Goal: Task Accomplishment & Management: Manage account settings

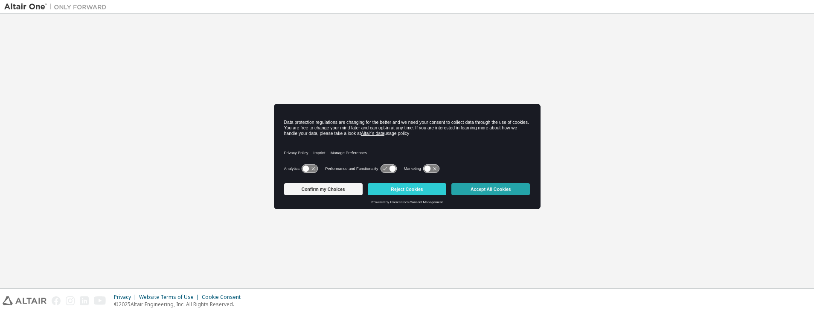
click at [498, 188] on button "Accept All Cookies" at bounding box center [490, 189] width 79 height 12
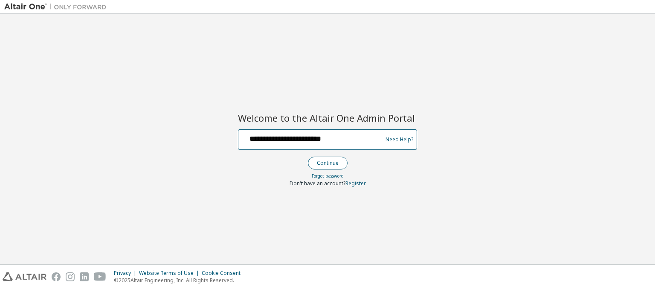
type input "**********"
click at [327, 163] on button "Continue" at bounding box center [328, 163] width 40 height 13
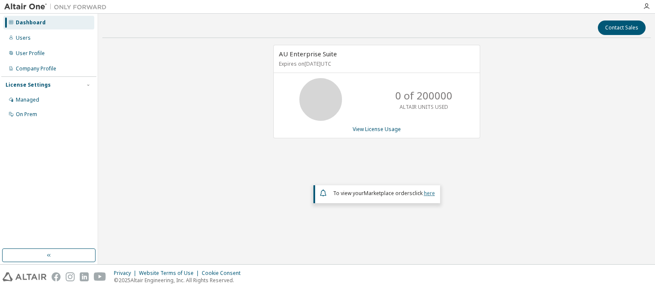
click at [429, 192] on link "here" at bounding box center [429, 192] width 11 height 7
click at [29, 23] on div "Dashboard" at bounding box center [31, 22] width 30 height 7
click at [376, 128] on link "View License Usage" at bounding box center [377, 128] width 48 height 7
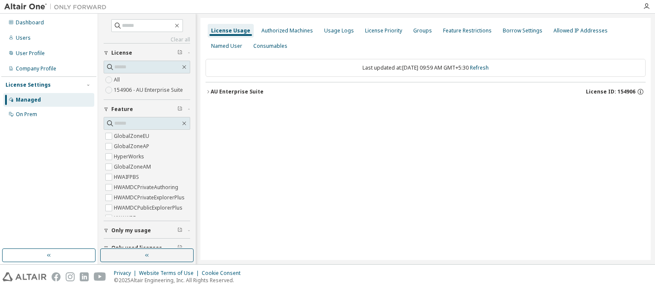
click at [428, 91] on div "AU Enterprise Suite License ID: 154906" at bounding box center [428, 92] width 435 height 8
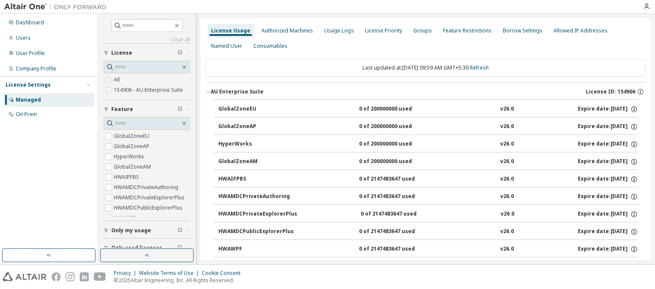
click at [426, 91] on div "AU Enterprise Suite License ID: 154906" at bounding box center [428, 92] width 435 height 8
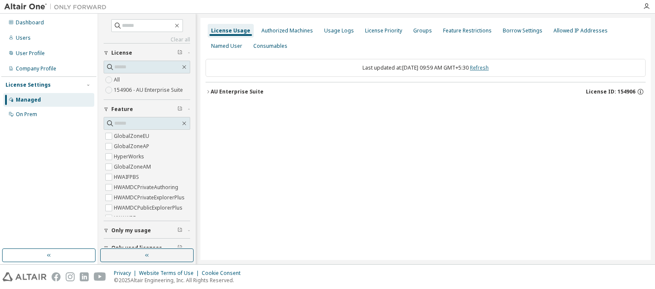
click at [488, 67] on link "Refresh" at bounding box center [479, 67] width 19 height 7
click at [22, 38] on div "Users" at bounding box center [23, 38] width 15 height 7
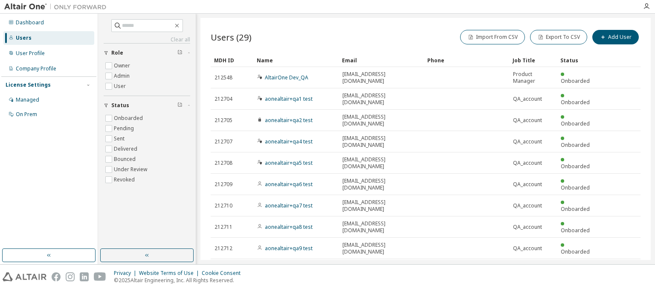
click at [232, 60] on div "MDH ID" at bounding box center [232, 60] width 36 height 14
click at [296, 60] on div "Name" at bounding box center [296, 60] width 79 height 14
click at [381, 60] on div "Email" at bounding box center [381, 60] width 79 height 14
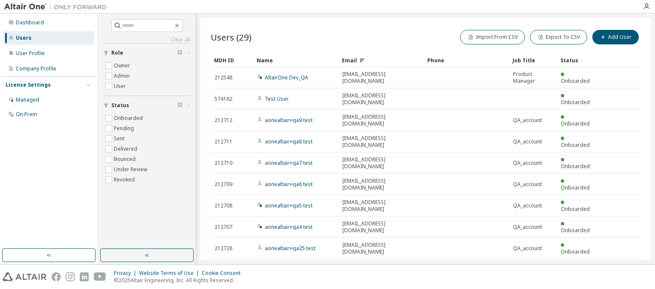
click at [381, 60] on div "Email" at bounding box center [381, 60] width 79 height 14
click at [467, 60] on div "Phone" at bounding box center [467, 60] width 79 height 14
click at [533, 60] on div "Job Title" at bounding box center [533, 60] width 41 height 14
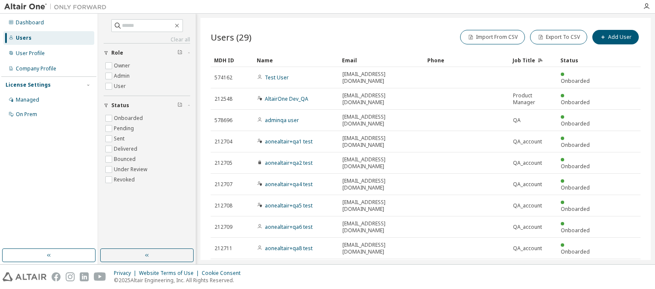
click at [579, 60] on div "Status" at bounding box center [579, 60] width 36 height 14
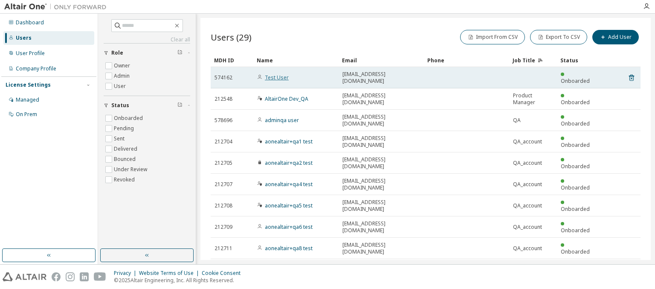
click at [272, 74] on link "Test User" at bounding box center [277, 77] width 24 height 7
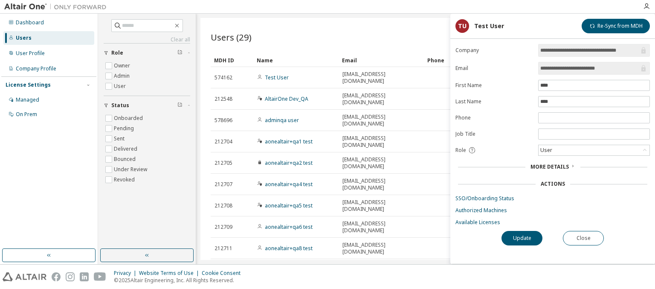
click at [550, 165] on span "More Details" at bounding box center [550, 166] width 38 height 7
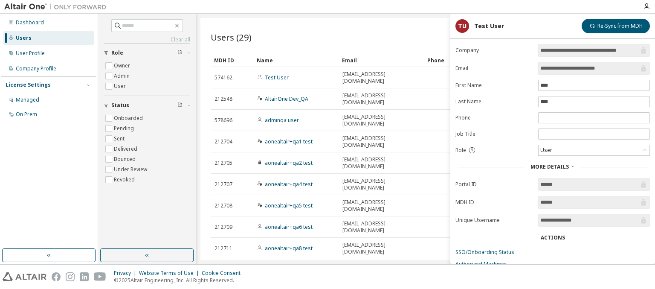
click at [550, 165] on span "More Details" at bounding box center [550, 166] width 38 height 7
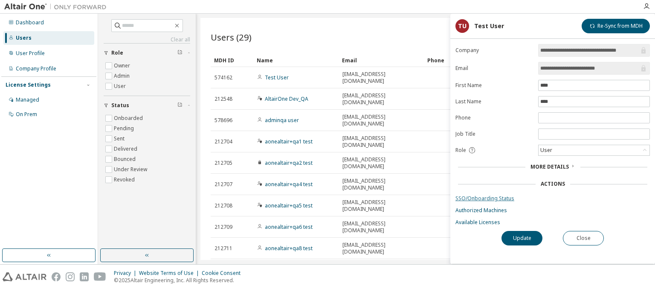
click at [553, 197] on link "SSO/Onboarding Status" at bounding box center [553, 198] width 195 height 7
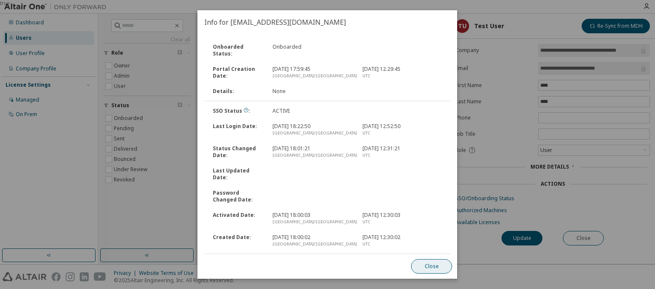
click at [432, 266] on button "Close" at bounding box center [432, 266] width 41 height 15
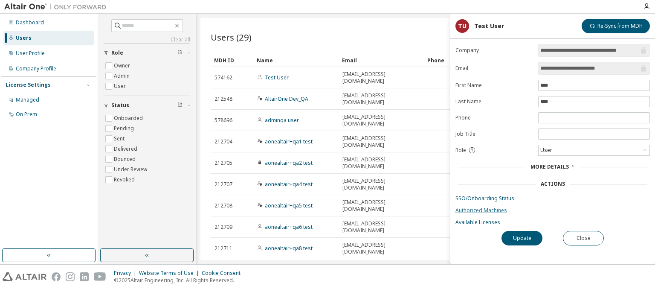
click at [553, 209] on link "Authorized Machines" at bounding box center [553, 210] width 195 height 7
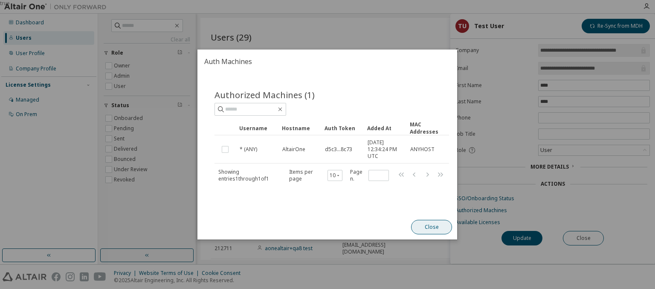
click at [432, 229] on button "Close" at bounding box center [432, 227] width 41 height 15
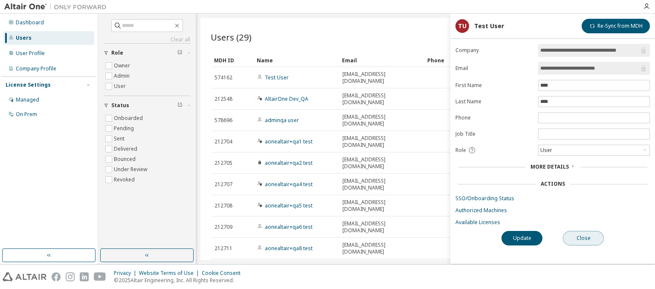
click at [584, 236] on button "Close" at bounding box center [583, 238] width 41 height 15
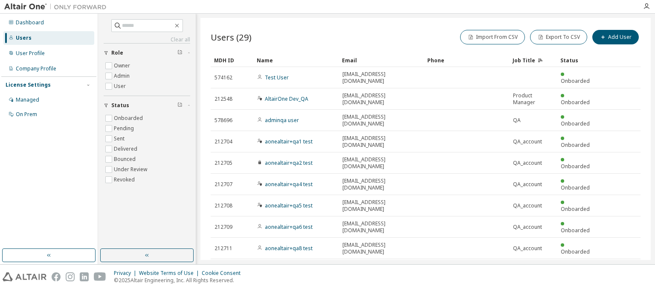
type input "*"
click at [256, 230] on div "Users (29) Import From CSV Export To CSV Add User Clear Load Save Save As Field…" at bounding box center [426, 139] width 451 height 242
type input "*"
click at [256, 230] on div "Users (29) Import From CSV Export To CSV Add User Clear Load Save Save As Field…" at bounding box center [426, 139] width 451 height 242
type input "*"
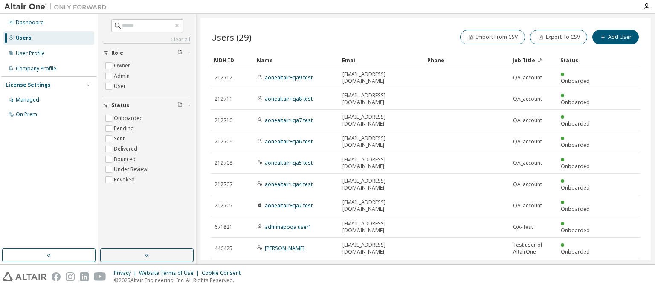
click at [258, 215] on div "MDH ID Name Email Phone Job Title Status 212712 aonealtair+qa9 test [EMAIL_ADDR…" at bounding box center [426, 164] width 430 height 223
click at [619, 285] on icon "button" at bounding box center [619, 290] width 10 height 10
click at [632, 285] on icon "button" at bounding box center [632, 290] width 10 height 10
click at [594, 264] on icon "button" at bounding box center [593, 269] width 10 height 10
type input "*"
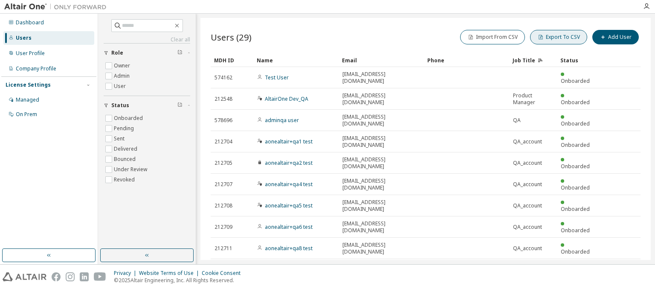
click at [561, 37] on button "Export To CSV" at bounding box center [558, 37] width 57 height 15
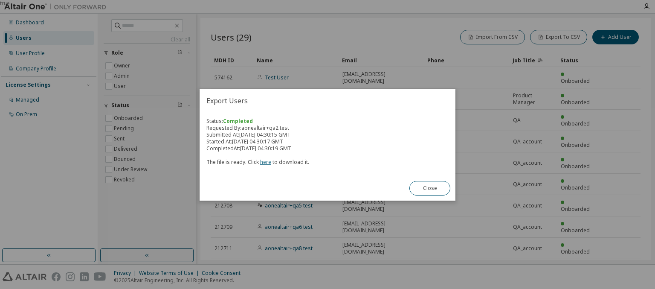
click at [264, 162] on link "here" at bounding box center [265, 161] width 11 height 7
click at [430, 188] on button "Close" at bounding box center [430, 188] width 41 height 15
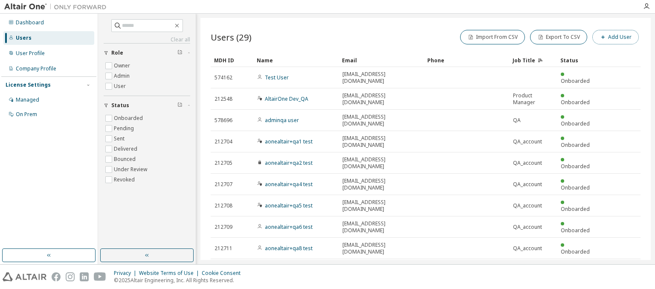
click at [617, 37] on button "Add User" at bounding box center [616, 37] width 47 height 15
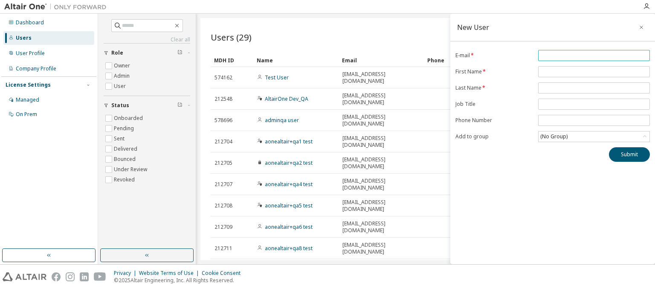
click at [594, 55] on input "email" at bounding box center [595, 55] width 108 height 7
type input "**********"
click at [594, 71] on input "text" at bounding box center [595, 71] width 108 height 7
type input "******"
click at [594, 87] on input "text" at bounding box center [595, 87] width 108 height 7
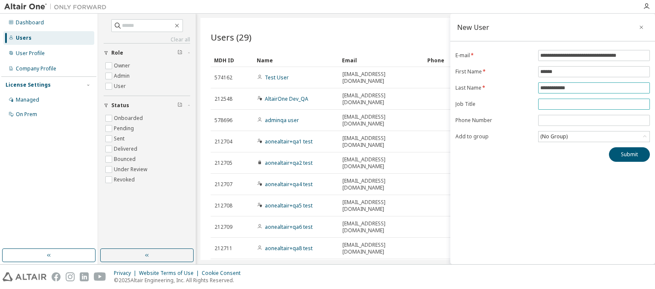
type input "**********"
click at [594, 103] on input "text" at bounding box center [595, 104] width 108 height 7
type input "*******"
click at [594, 119] on input "tel" at bounding box center [595, 120] width 108 height 7
type input "*****"
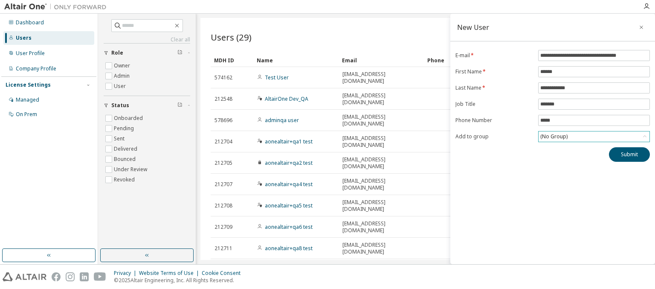
click at [554, 135] on div "(No Group)" at bounding box center [554, 136] width 30 height 9
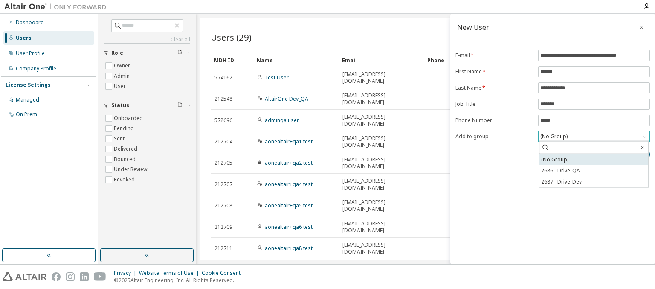
click at [594, 159] on li "(No Group)" at bounding box center [593, 159] width 109 height 11
click at [630, 153] on button "Submit" at bounding box center [629, 154] width 41 height 15
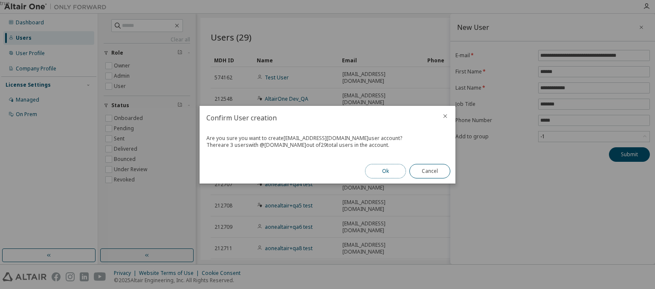
click at [386, 171] on button "Ok" at bounding box center [385, 171] width 41 height 15
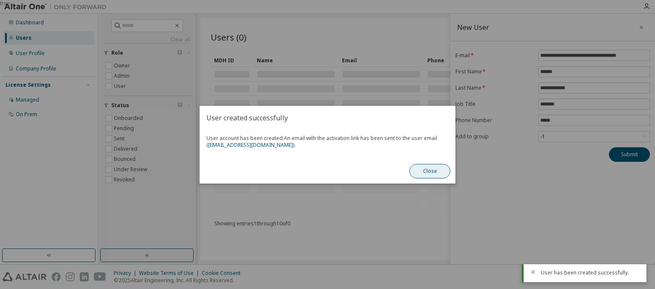
click at [430, 171] on button "Close" at bounding box center [430, 171] width 41 height 15
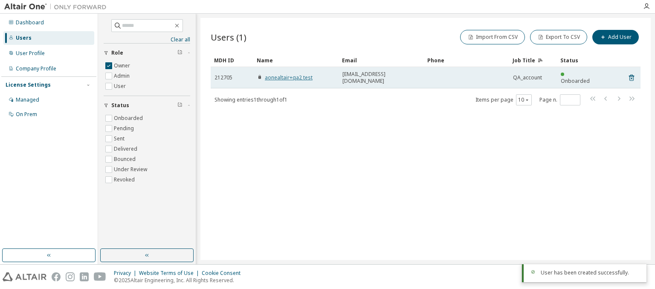
click at [284, 74] on link "aonealtair+qa2 test" at bounding box center [289, 77] width 48 height 7
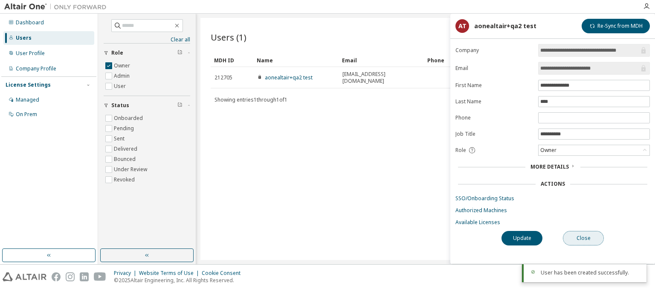
click at [584, 236] on button "Close" at bounding box center [583, 238] width 41 height 15
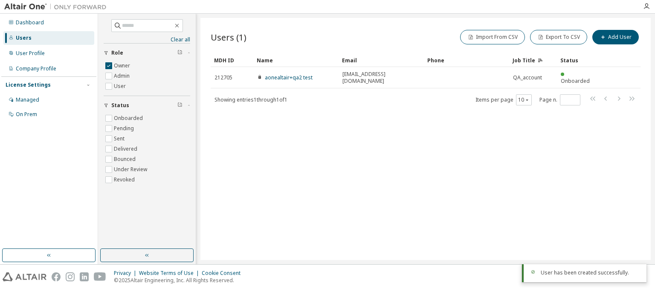
click at [180, 52] on icon "button" at bounding box center [180, 51] width 5 height 5
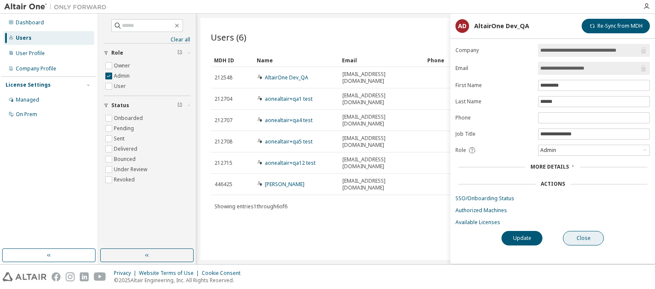
click at [584, 236] on button "Close" at bounding box center [583, 238] width 41 height 15
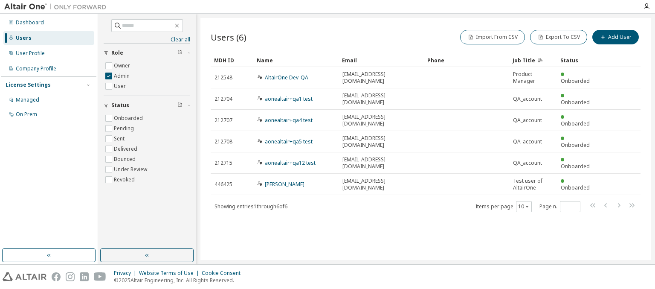
click at [180, 52] on icon "button" at bounding box center [180, 51] width 5 height 5
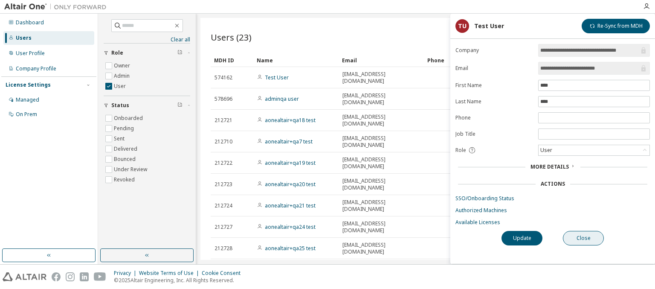
click at [584, 236] on button "Close" at bounding box center [583, 238] width 41 height 15
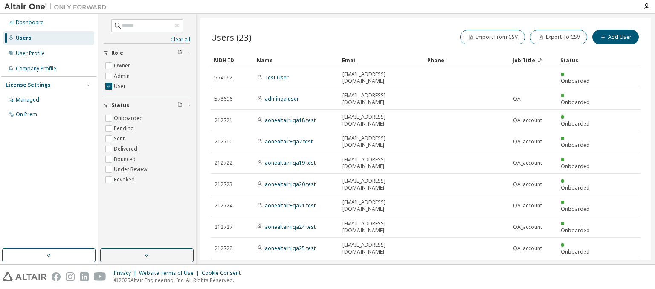
click at [180, 52] on icon "button" at bounding box center [180, 51] width 5 height 5
click at [180, 105] on icon "button" at bounding box center [180, 104] width 5 height 5
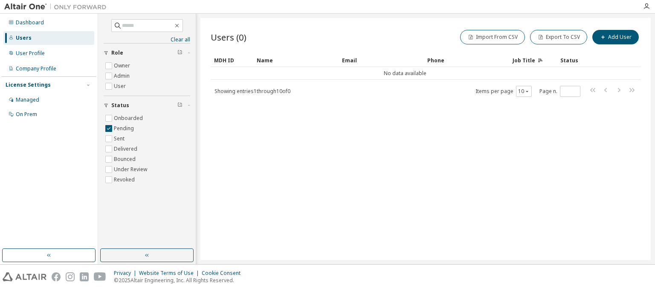
click at [180, 105] on icon "button" at bounding box center [180, 104] width 5 height 5
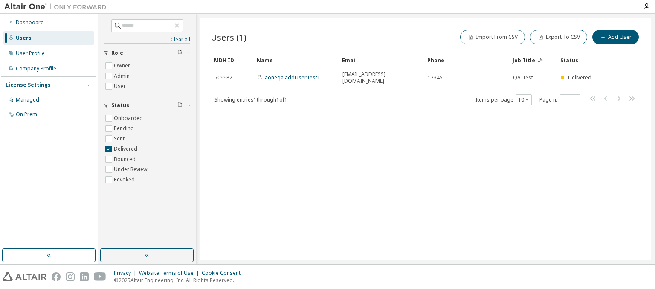
click at [180, 105] on icon "button" at bounding box center [180, 104] width 5 height 5
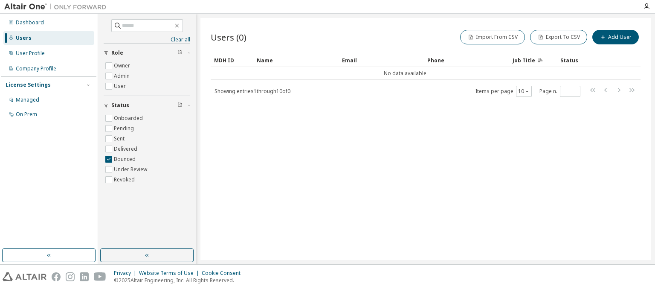
click at [180, 105] on icon "button" at bounding box center [180, 104] width 5 height 5
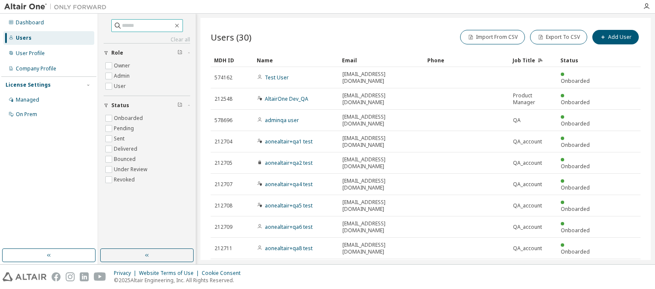
click at [147, 25] on input "text" at bounding box center [147, 25] width 51 height 9
type input "**********"
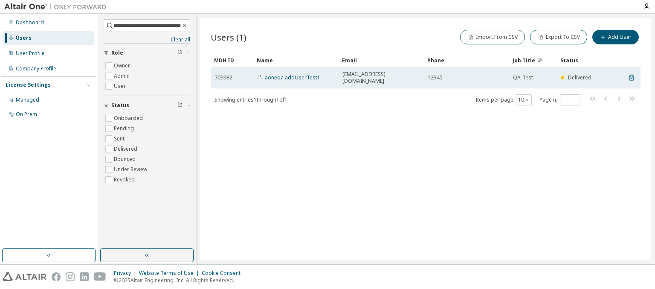
click at [632, 74] on icon at bounding box center [632, 78] width 8 height 10
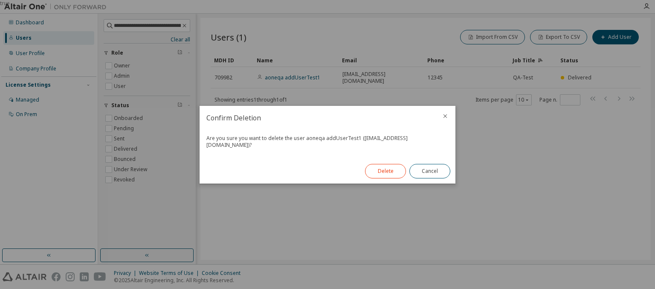
click at [386, 171] on button "Delete" at bounding box center [385, 171] width 41 height 15
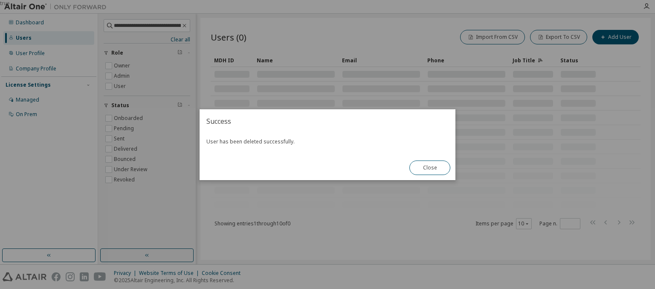
click at [430, 167] on button "Close" at bounding box center [430, 167] width 41 height 15
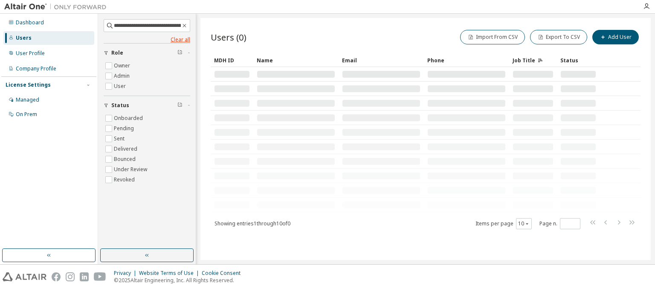
click at [147, 39] on link "Clear all" at bounding box center [147, 39] width 87 height 7
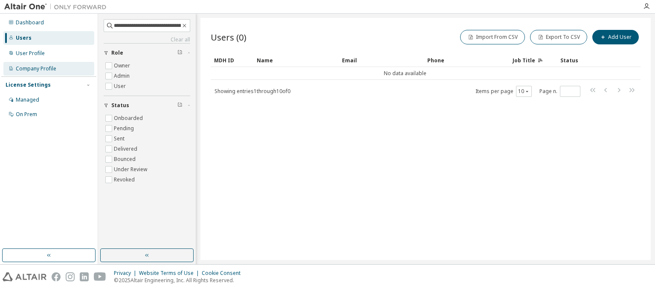
click at [35, 69] on div "Company Profile" at bounding box center [36, 68] width 41 height 7
